Goal: Task Accomplishment & Management: Use online tool/utility

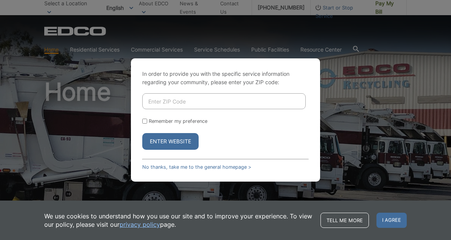
click at [178, 101] on input "Enter ZIP Code" at bounding box center [223, 101] width 163 height 16
type input "91942"
click at [175, 137] on button "Enter Website" at bounding box center [170, 141] width 56 height 17
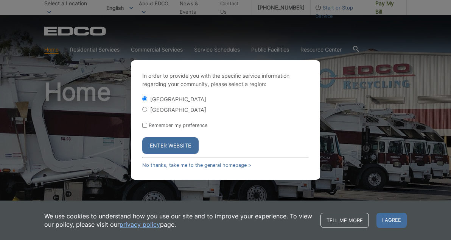
click at [172, 148] on button "Enter Website" at bounding box center [170, 145] width 56 height 17
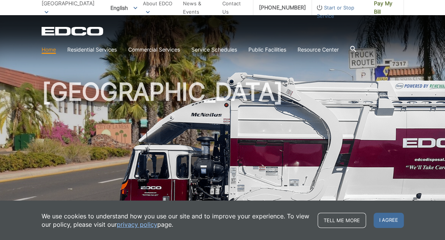
click at [397, 215] on span "I agree" at bounding box center [389, 219] width 30 height 15
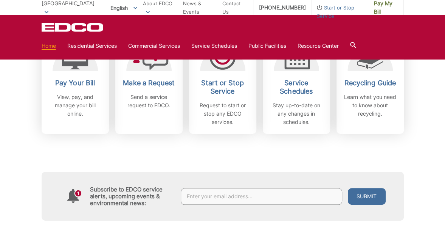
scroll to position [246, 0]
click at [92, 103] on p "View, pay, and manage your bill online." at bounding box center [75, 105] width 56 height 25
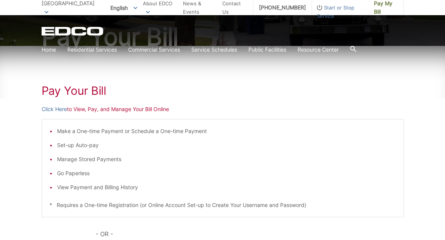
scroll to position [86, 0]
click at [58, 106] on link "Click Here" at bounding box center [54, 109] width 25 height 8
